Goal: Entertainment & Leisure: Browse casually

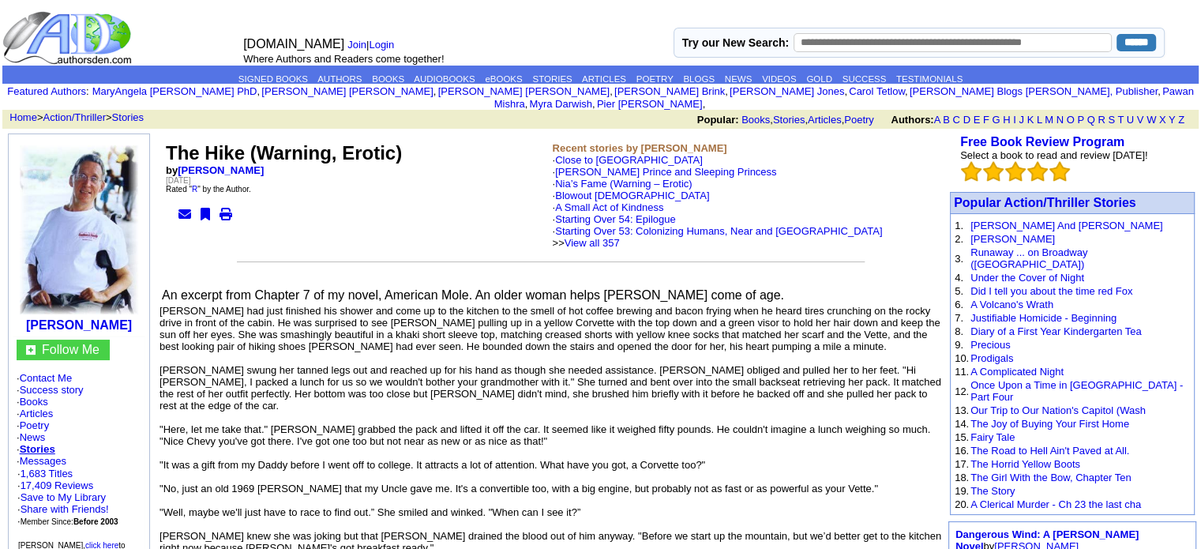
click at [83, 197] on img at bounding box center [79, 229] width 118 height 169
click at [559, 78] on link "STORIES" at bounding box center [551, 78] width 39 height 9
